Goal: Share content: Share content

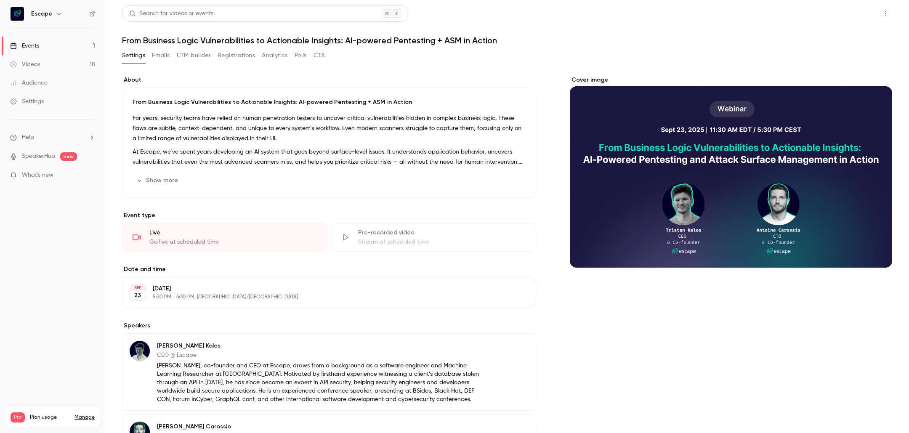
click at [863, 12] on button "Share" at bounding box center [855, 13] width 33 height 17
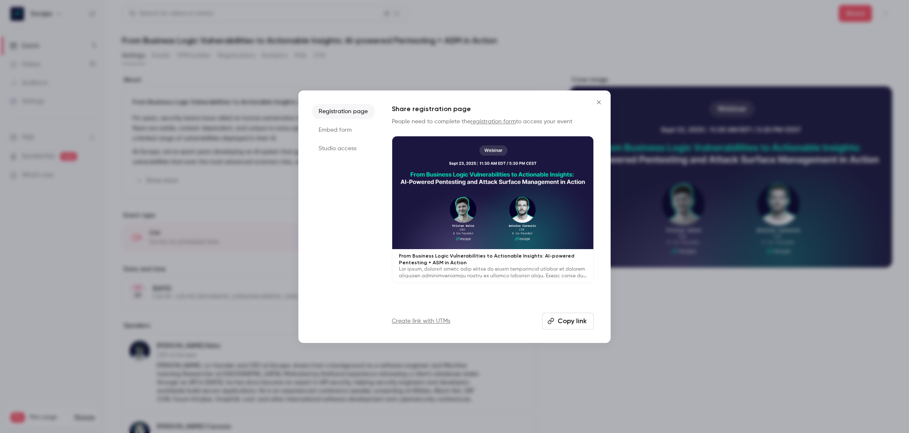
click at [562, 322] on button "Copy link" at bounding box center [568, 321] width 52 height 17
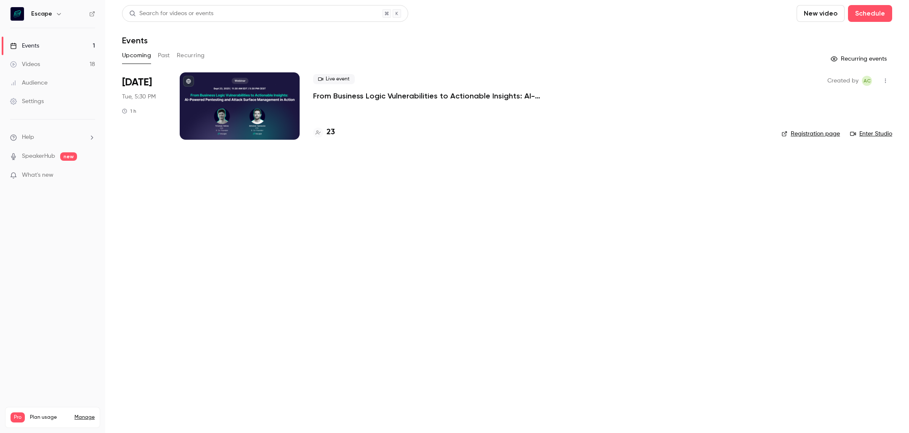
click at [63, 61] on link "Videos 18" at bounding box center [52, 64] width 105 height 19
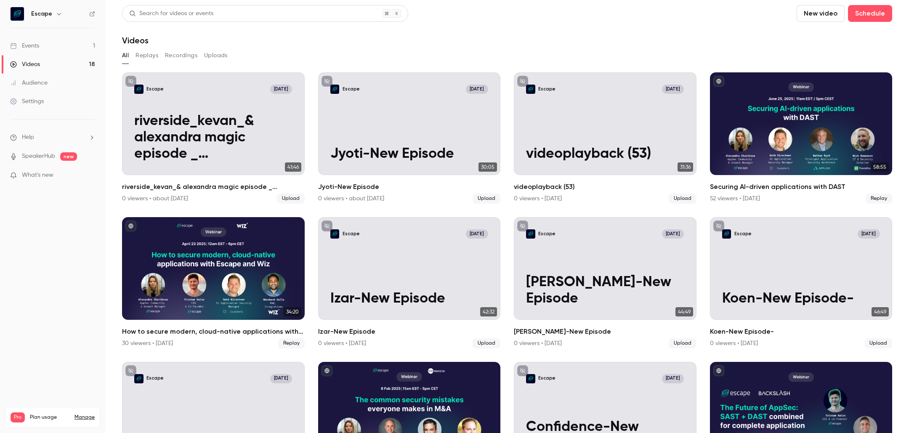
click at [467, 17] on div "Search for videos or events New video Schedule" at bounding box center [507, 13] width 770 height 17
click at [220, 53] on button "Uploads" at bounding box center [216, 55] width 24 height 13
